Goal: Use online tool/utility

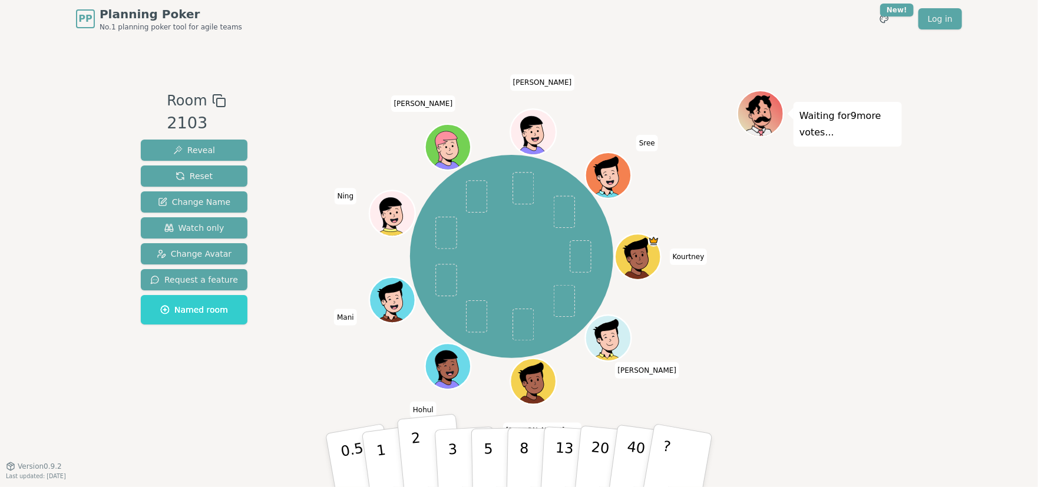
click at [420, 465] on p "2" at bounding box center [418, 462] width 15 height 64
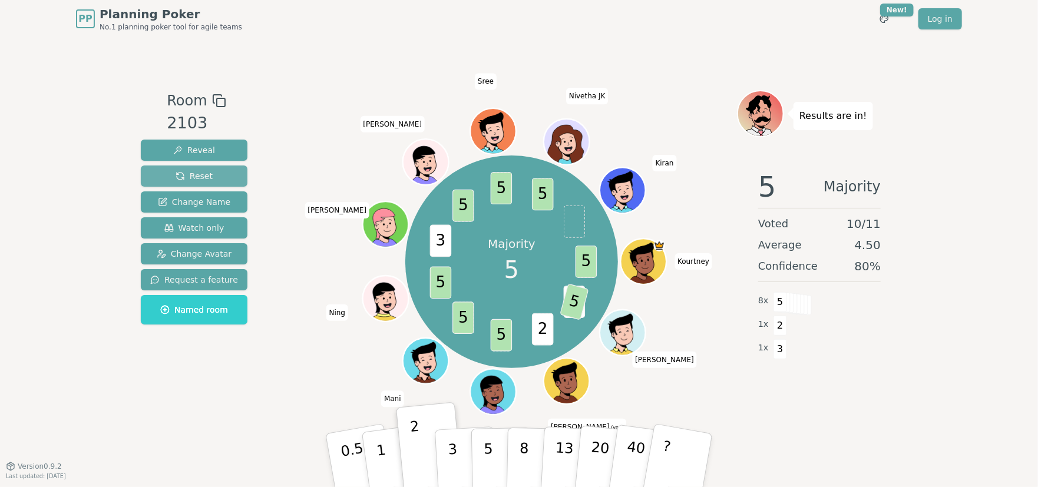
click at [214, 178] on button "Reset" at bounding box center [194, 176] width 107 height 21
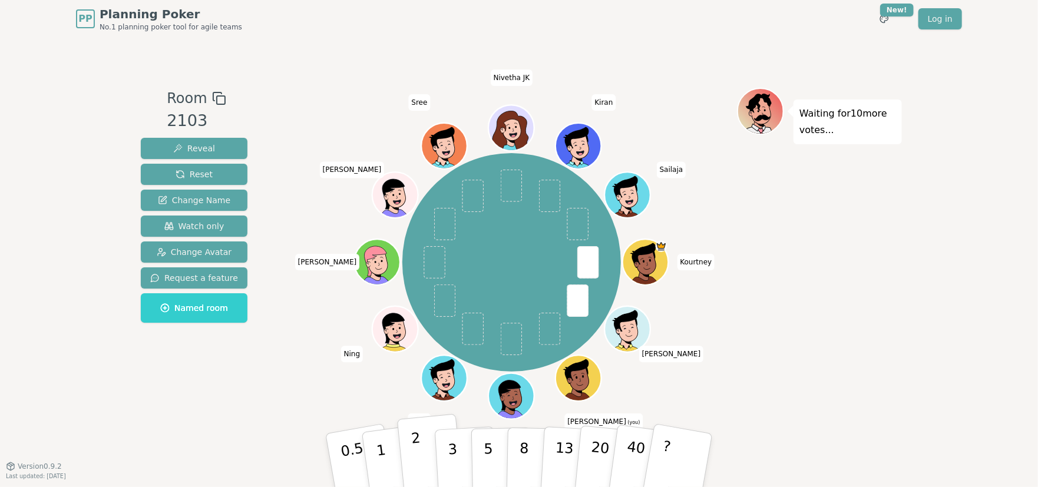
click at [421, 461] on button "2" at bounding box center [430, 461] width 67 height 94
click at [422, 464] on button "2" at bounding box center [430, 461] width 67 height 94
click at [449, 457] on p "3" at bounding box center [453, 461] width 13 height 64
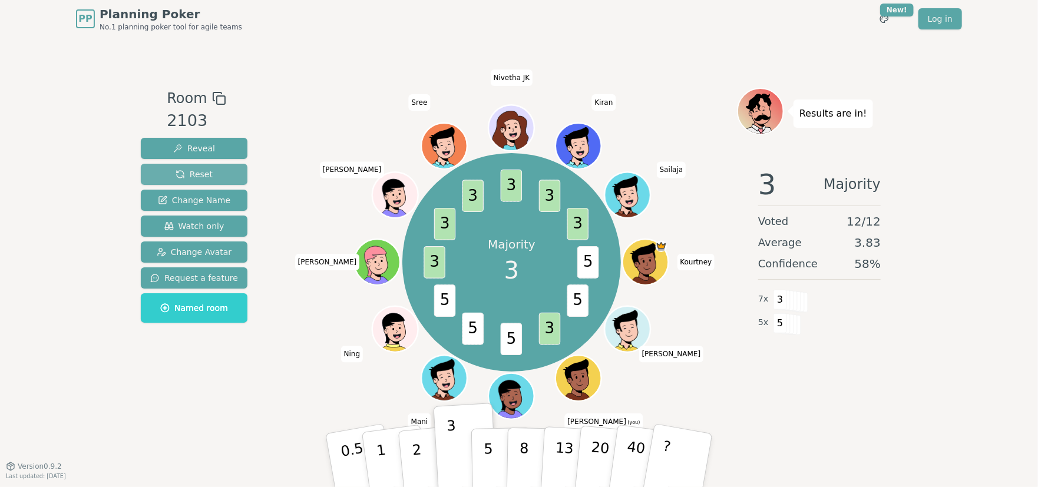
click at [201, 178] on span "Reset" at bounding box center [194, 174] width 37 height 12
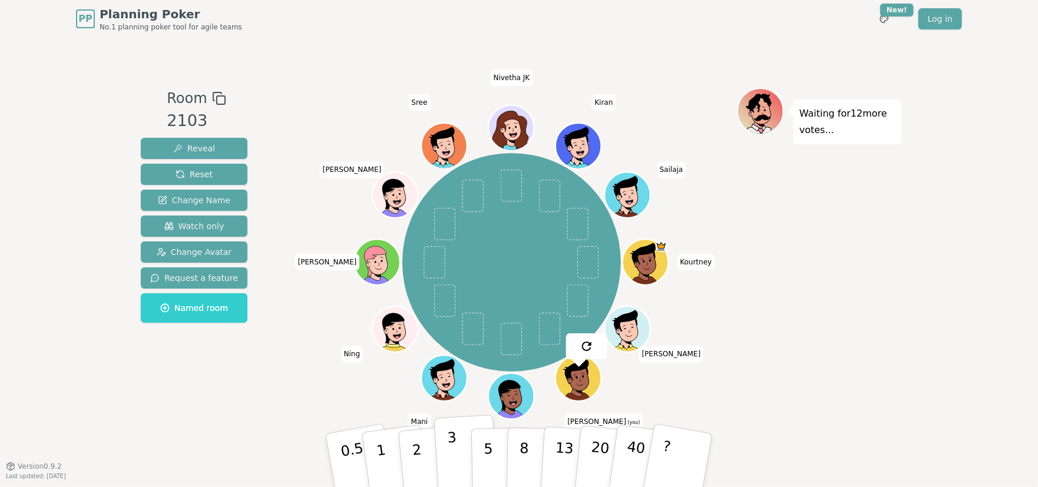
click at [451, 456] on p "3" at bounding box center [453, 461] width 13 height 64
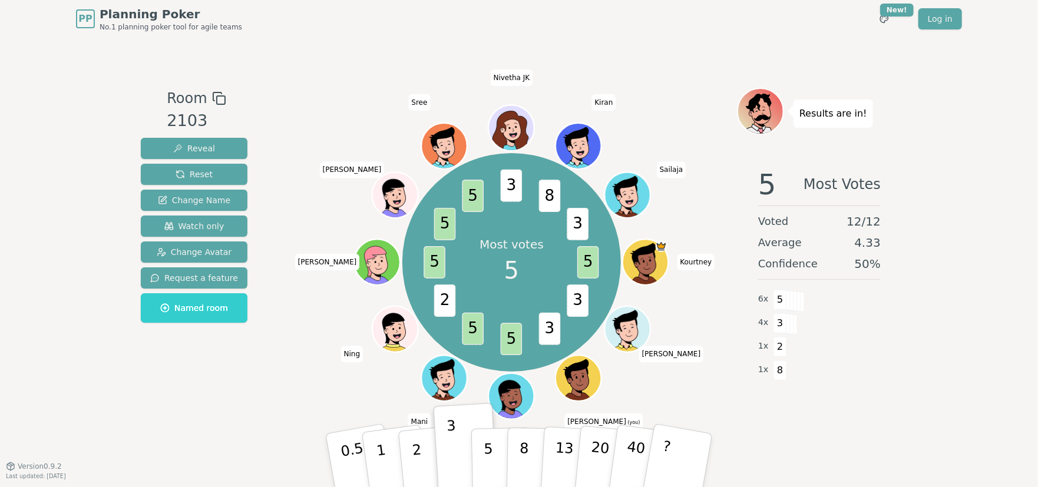
drag, startPoint x: 217, startPoint y: 180, endPoint x: 222, endPoint y: 186, distance: 7.1
click at [217, 180] on button "Reset" at bounding box center [194, 174] width 107 height 21
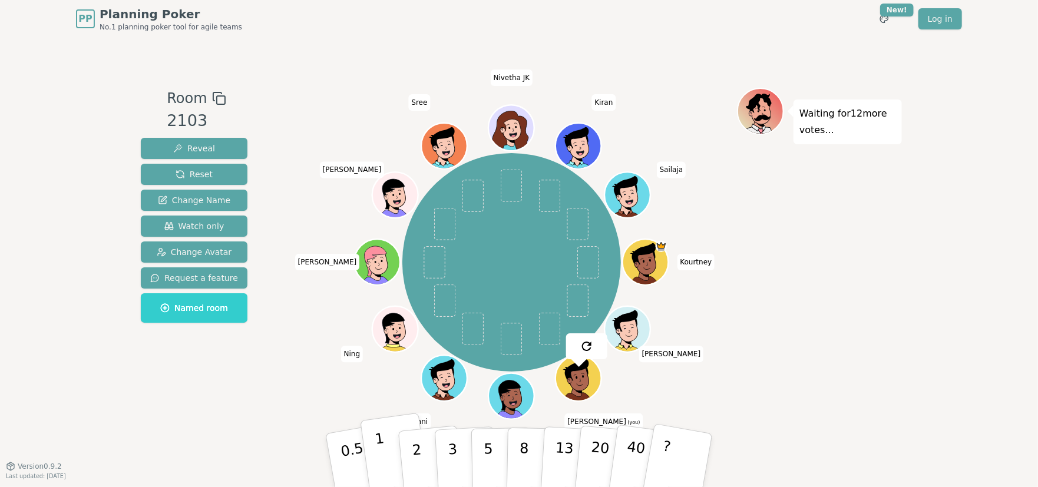
click at [382, 452] on p "1" at bounding box center [383, 462] width 18 height 64
click at [380, 471] on p "1" at bounding box center [383, 462] width 18 height 64
